Goal: Task Accomplishment & Management: Complete application form

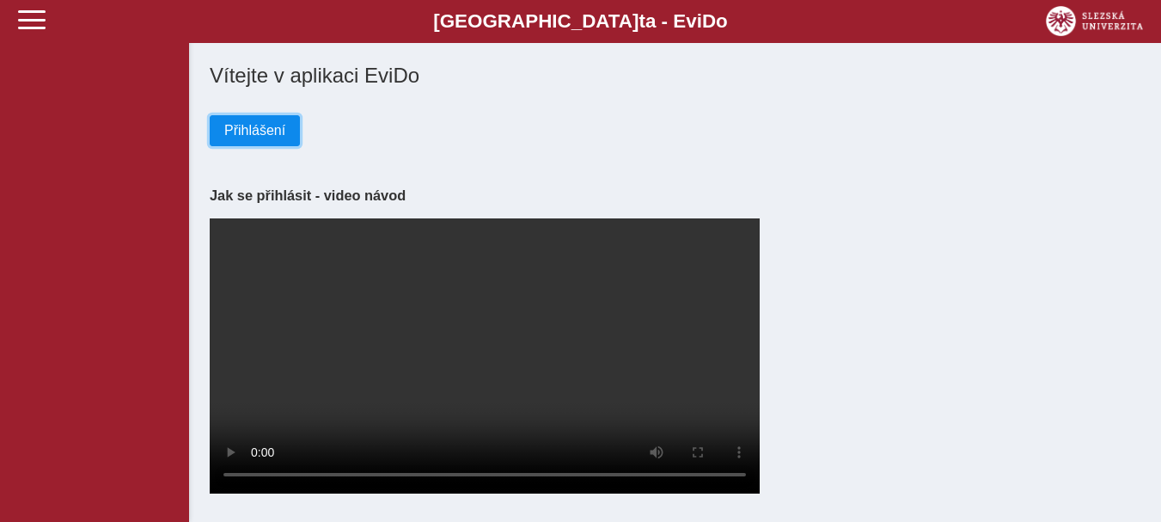
click at [256, 135] on span "Přihlášení" at bounding box center [254, 130] width 61 height 15
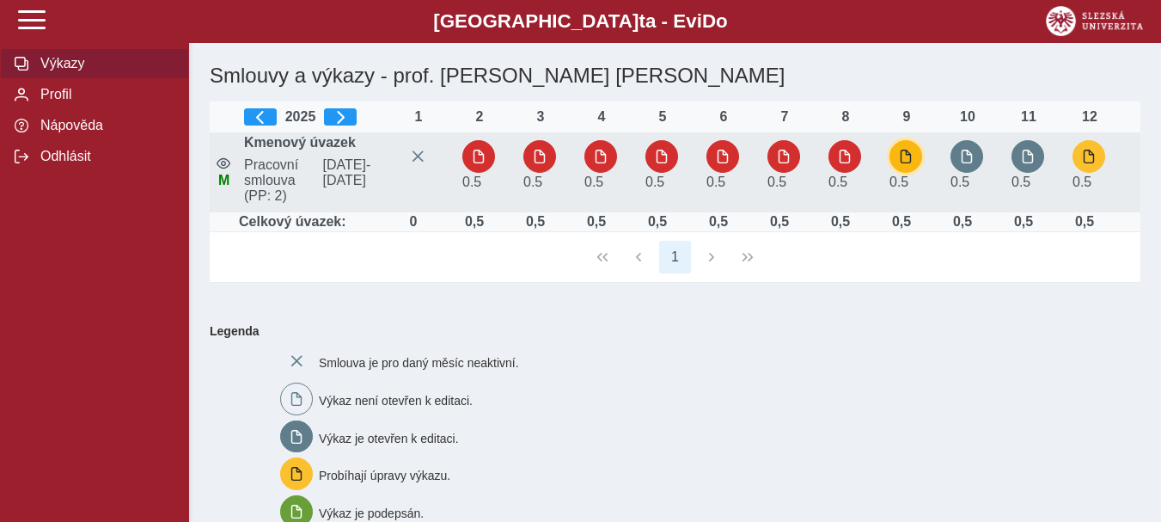
click at [901, 163] on span "button" at bounding box center [906, 157] width 14 height 14
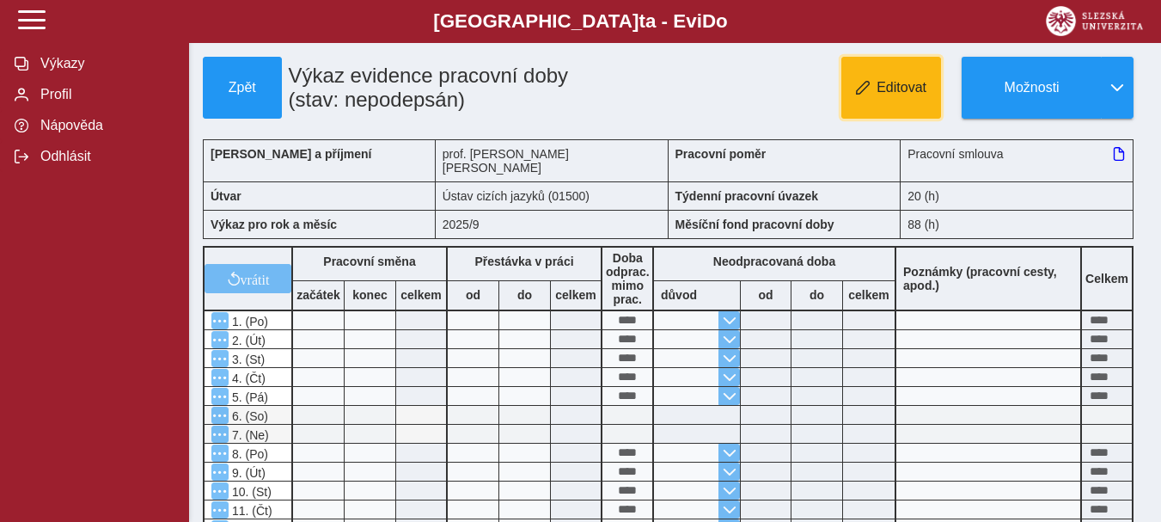
click at [902, 87] on span "Editovat" at bounding box center [901, 87] width 50 height 15
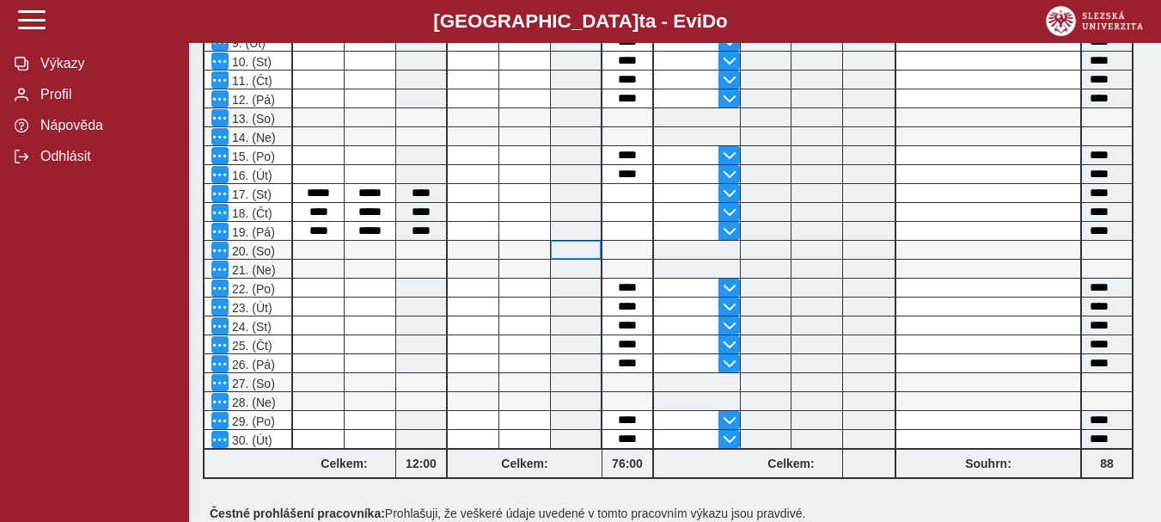
scroll to position [655, 0]
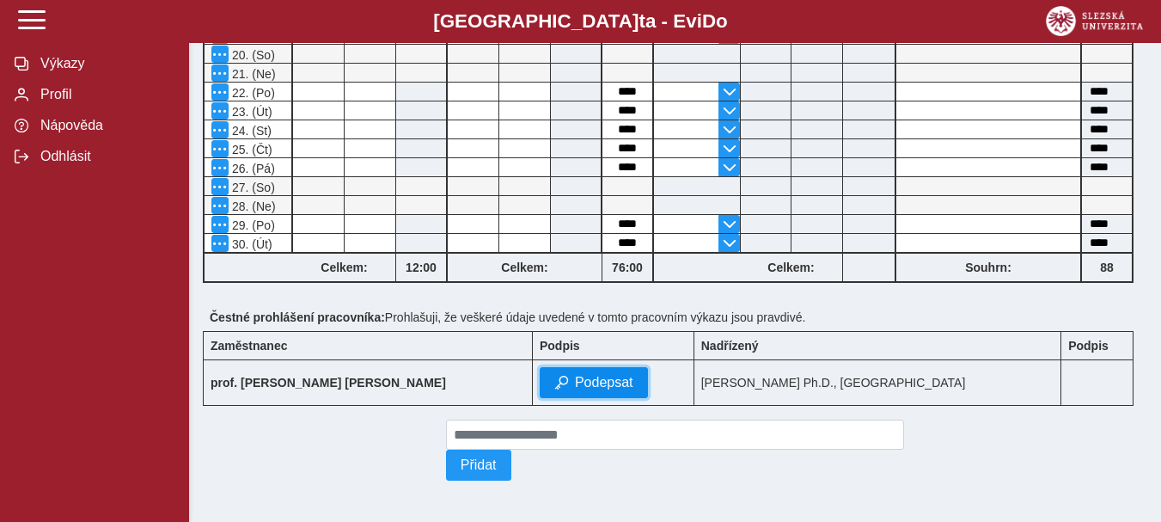
click at [575, 375] on span "Podepsat" at bounding box center [604, 382] width 58 height 15
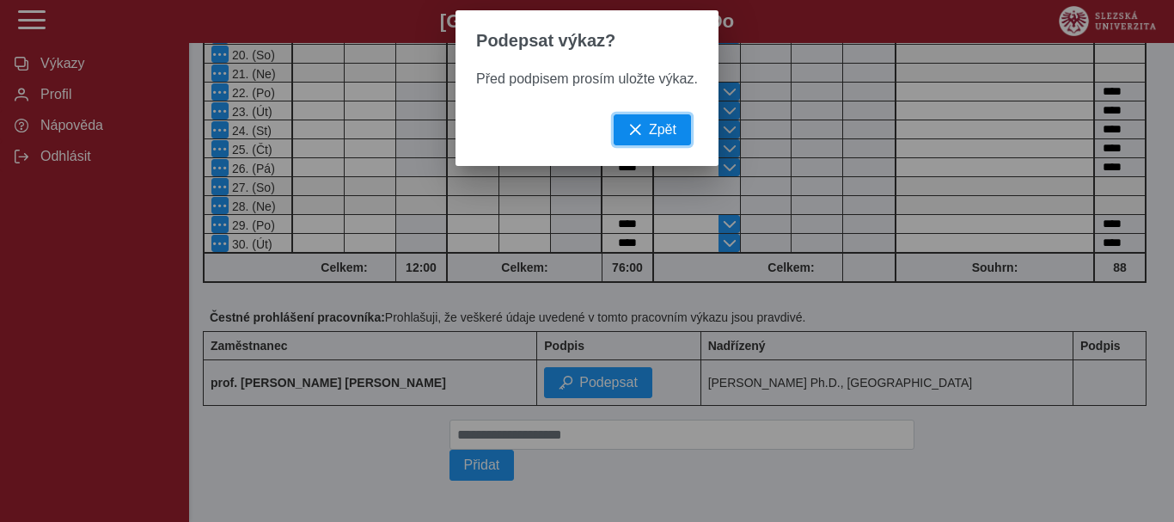
click at [655, 134] on span "Zpět" at bounding box center [662, 129] width 27 height 15
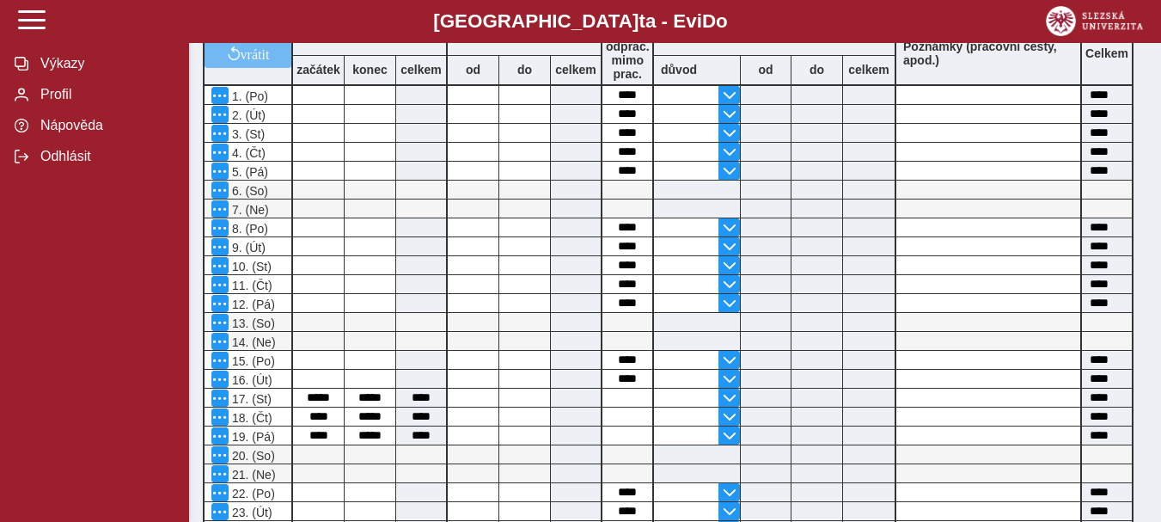
scroll to position [0, 0]
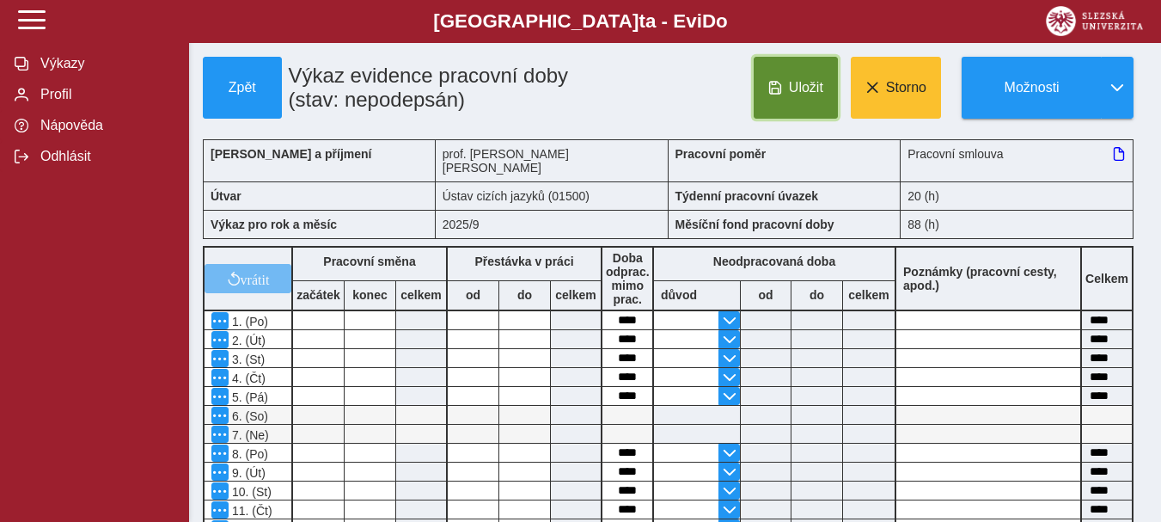
click at [796, 91] on span "Uložit" at bounding box center [806, 87] width 34 height 15
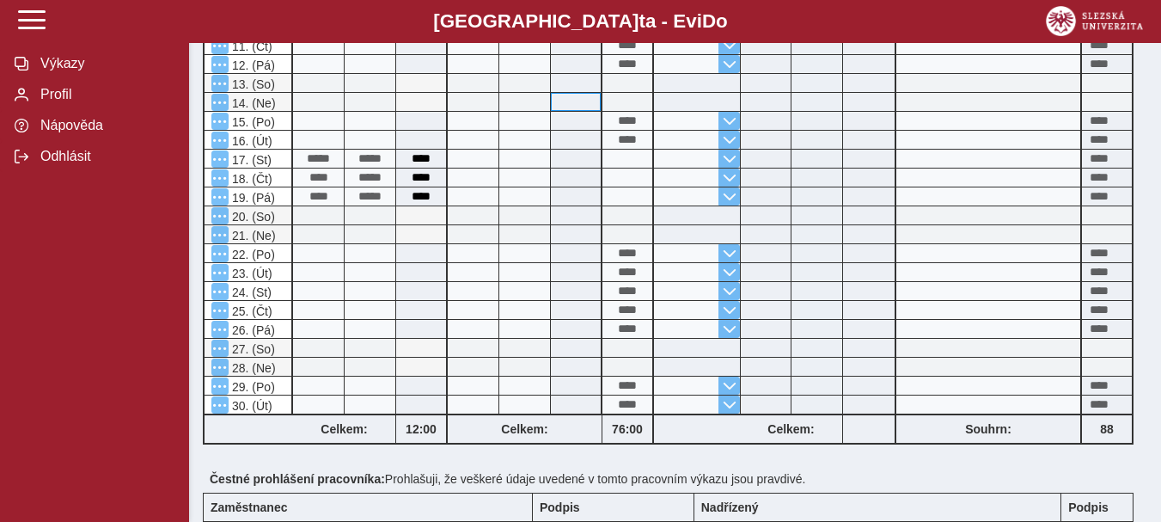
scroll to position [655, 0]
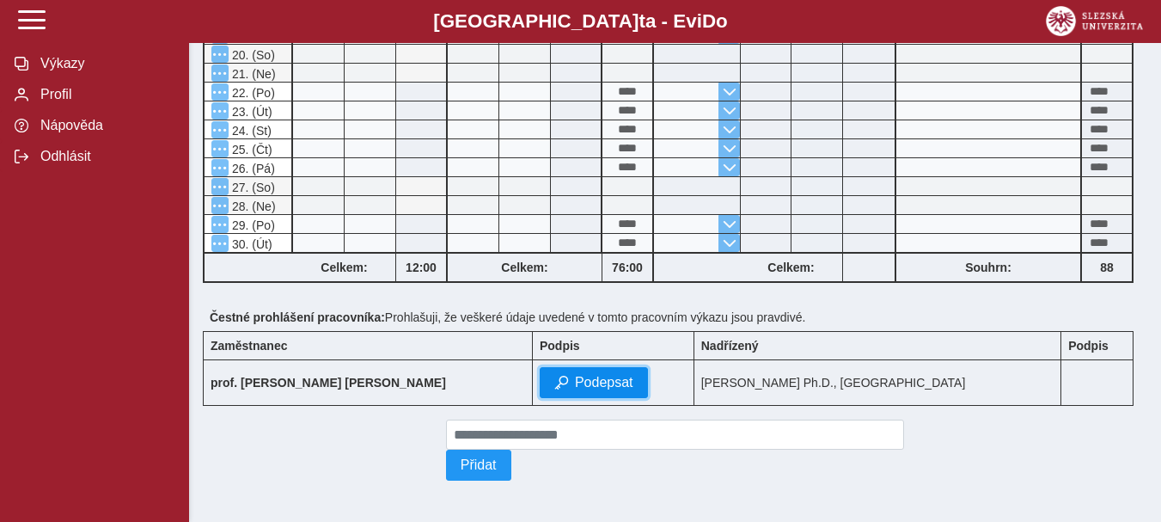
click at [575, 375] on span "Podepsat" at bounding box center [604, 382] width 58 height 15
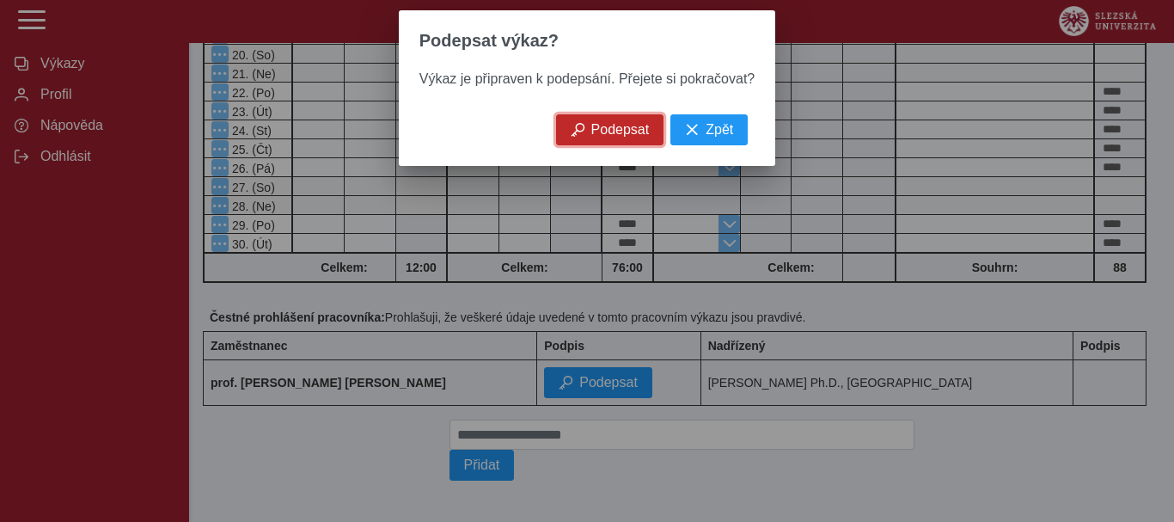
click at [606, 137] on span "Podepsat" at bounding box center [620, 129] width 58 height 15
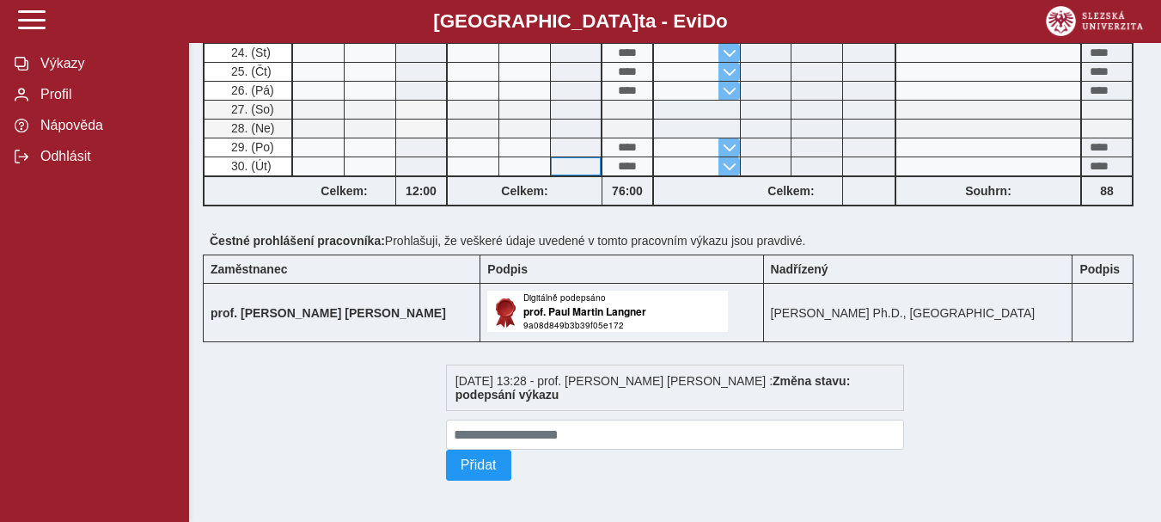
scroll to position [718, 0]
click at [52, 164] on span "Odhlásit" at bounding box center [104, 156] width 139 height 15
